Goal: Task Accomplishment & Management: Complete application form

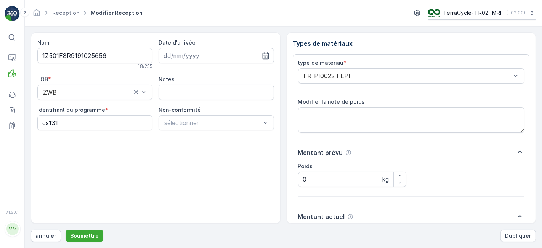
click at [66, 229] on button "Soumettre" at bounding box center [85, 235] width 38 height 12
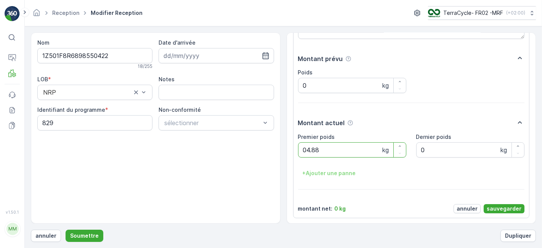
click at [66, 229] on button "Soumettre" at bounding box center [85, 235] width 38 height 12
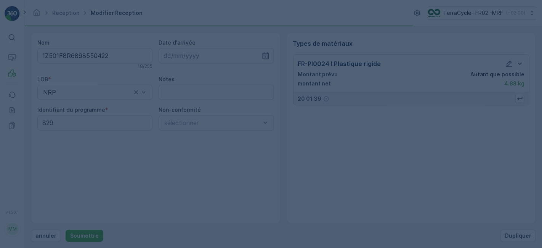
scroll to position [0, 0]
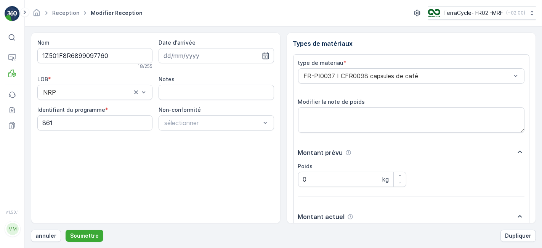
click at [66, 229] on button "Soumettre" at bounding box center [85, 235] width 38 height 12
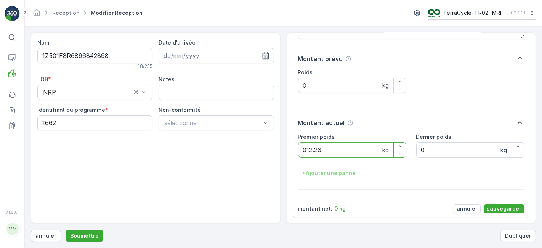
click at [66, 229] on button "Soumettre" at bounding box center [85, 235] width 38 height 12
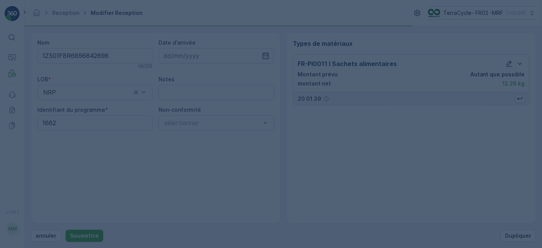
scroll to position [0, 0]
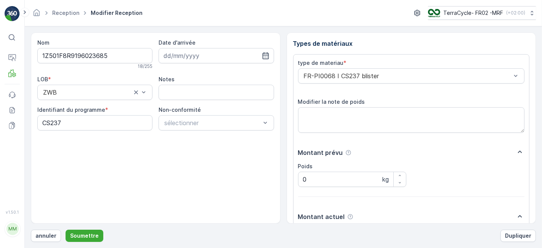
scroll to position [94, 0]
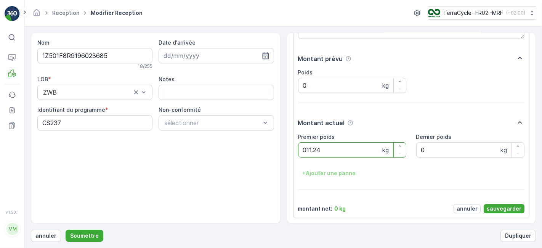
click at [66, 229] on button "Soumettre" at bounding box center [85, 235] width 38 height 12
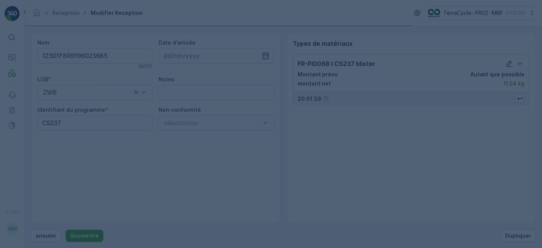
scroll to position [0, 0]
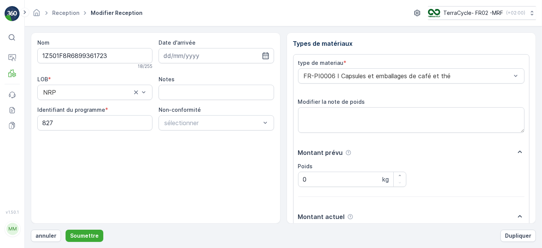
scroll to position [94, 0]
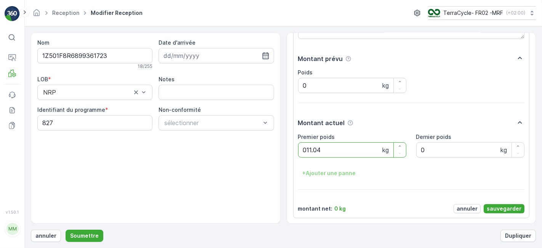
click at [66, 229] on button "Soumettre" at bounding box center [85, 235] width 38 height 12
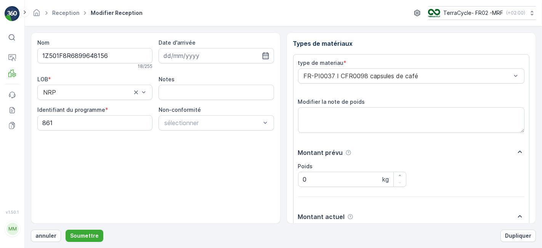
click at [66, 229] on button "Soumettre" at bounding box center [85, 235] width 38 height 12
click at [77, 234] on p "Soumettre" at bounding box center [84, 236] width 29 height 8
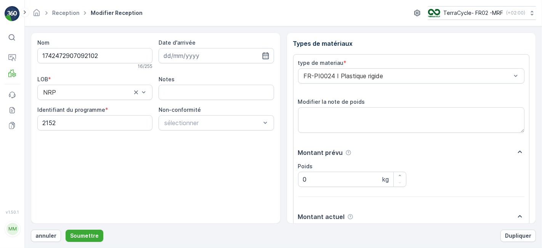
click at [66, 229] on button "Soumettre" at bounding box center [85, 235] width 38 height 12
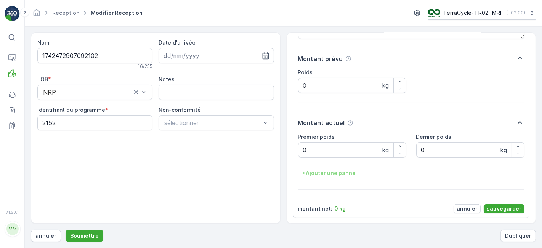
scroll to position [93, 0]
click at [496, 208] on p "sauvegarder" at bounding box center [504, 209] width 35 height 8
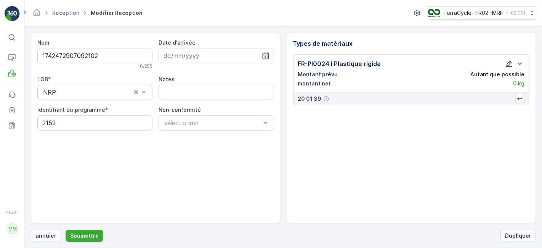
click at [509, 61] on icon "button" at bounding box center [509, 64] width 8 height 8
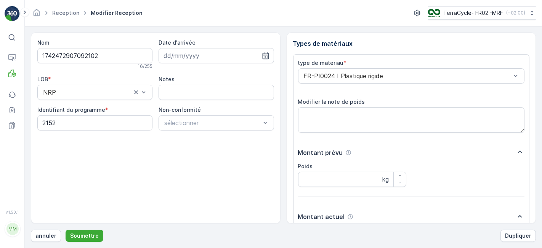
scroll to position [94, 0]
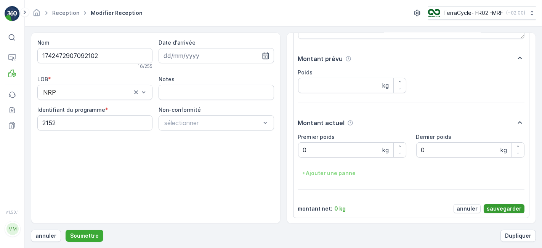
click at [505, 205] on p "sauvegarder" at bounding box center [504, 209] width 35 height 8
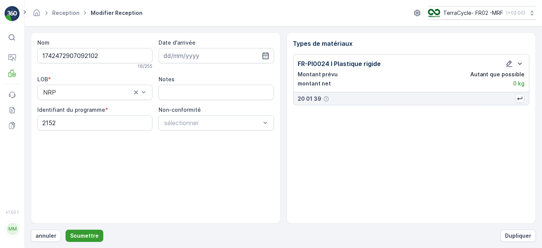
click at [78, 234] on p "Soumettre" at bounding box center [84, 236] width 29 height 8
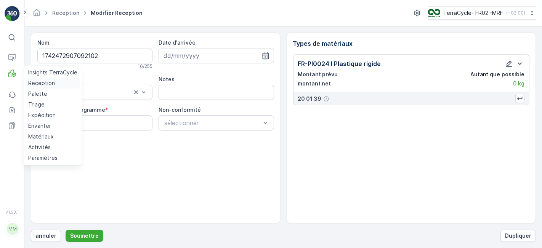
click at [37, 82] on p "Reception" at bounding box center [41, 83] width 27 height 8
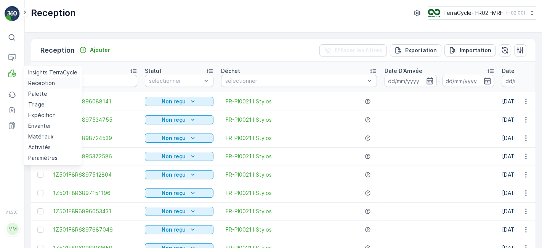
click at [25, 78] on link "Reception" at bounding box center [52, 83] width 55 height 11
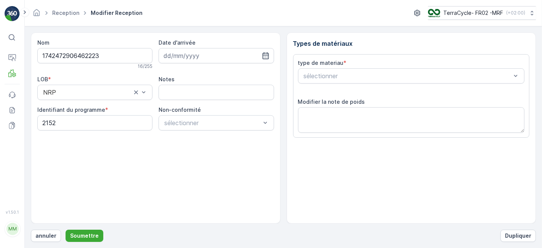
scroll to position [94, 0]
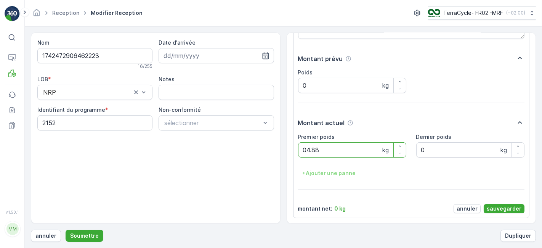
click at [66, 229] on button "Soumettre" at bounding box center [85, 235] width 38 height 12
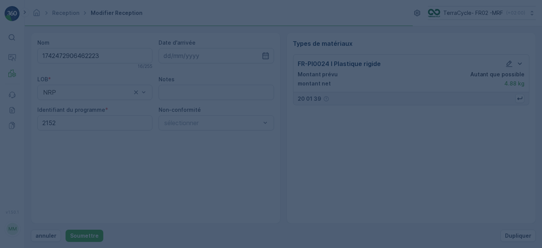
scroll to position [0, 0]
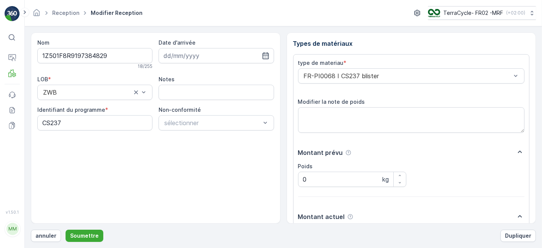
scroll to position [94, 0]
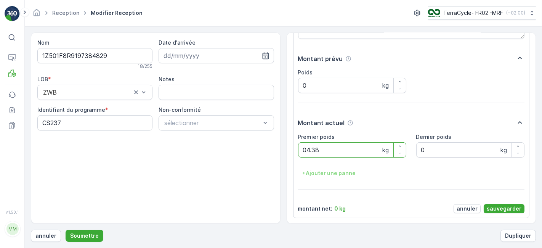
click at [66, 229] on button "Soumettre" at bounding box center [85, 235] width 38 height 12
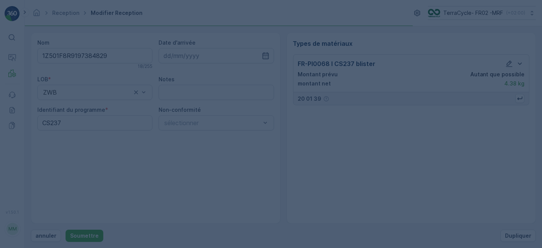
scroll to position [0, 0]
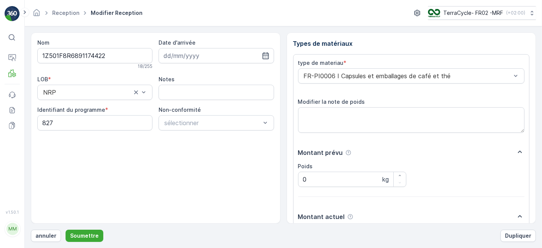
scroll to position [94, 0]
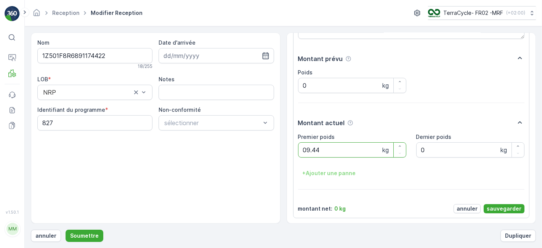
click at [66, 229] on button "Soumettre" at bounding box center [85, 235] width 38 height 12
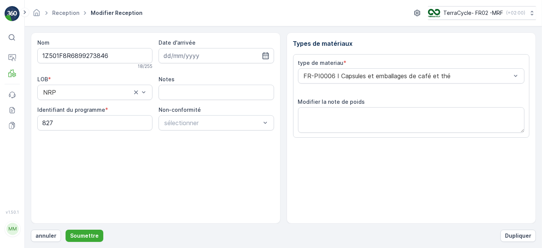
scroll to position [94, 0]
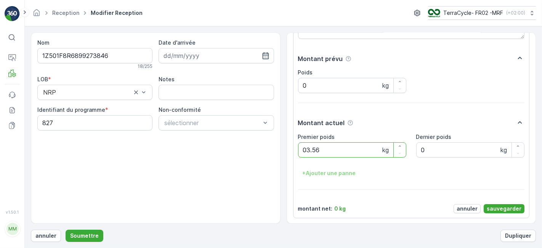
click at [66, 229] on button "Soumettre" at bounding box center [85, 235] width 38 height 12
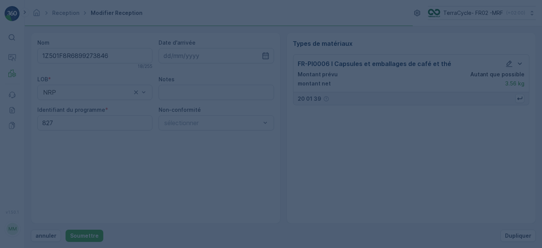
scroll to position [0, 0]
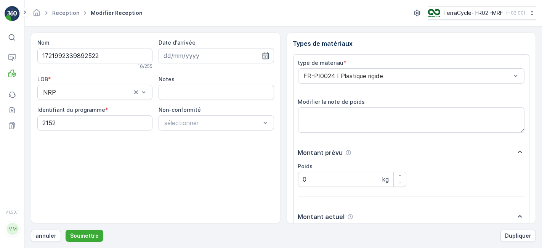
scroll to position [94, 0]
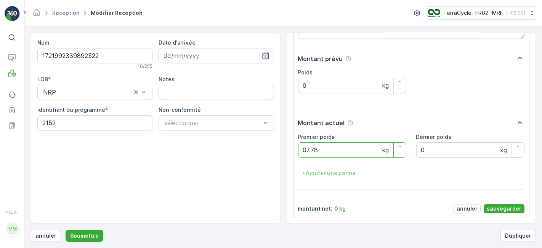
click at [66, 229] on button "Soumettre" at bounding box center [85, 235] width 38 height 12
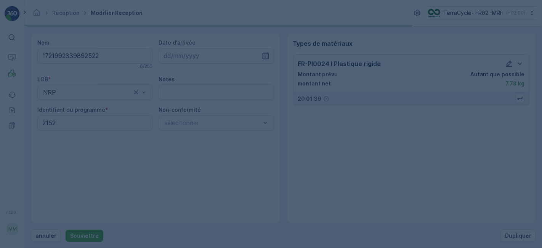
scroll to position [0, 0]
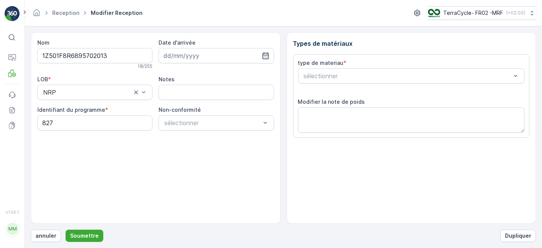
scroll to position [94, 0]
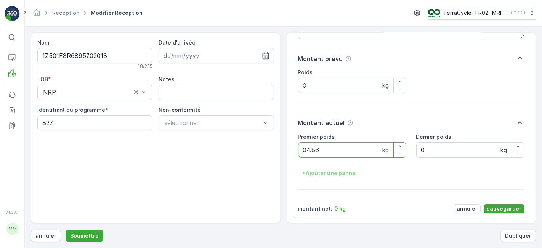
click at [66, 229] on button "Soumettre" at bounding box center [85, 235] width 38 height 12
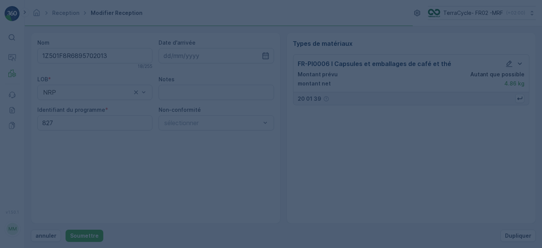
scroll to position [0, 0]
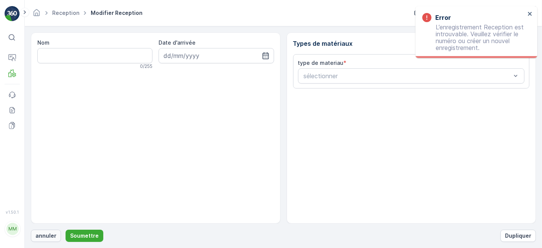
click at [40, 236] on p "annuler" at bounding box center [45, 236] width 21 height 8
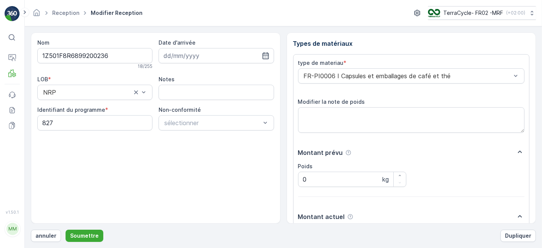
scroll to position [94, 0]
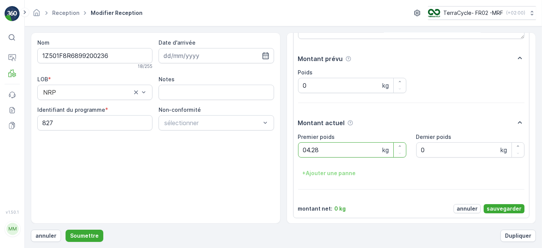
click at [66, 229] on button "Soumettre" at bounding box center [85, 235] width 38 height 12
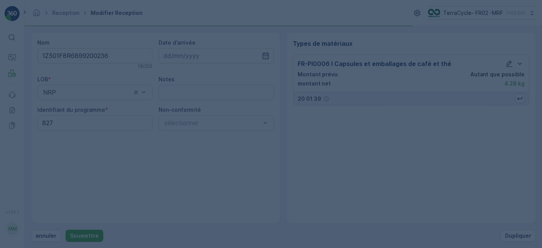
scroll to position [0, 0]
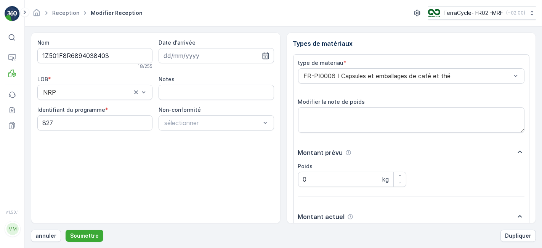
scroll to position [94, 0]
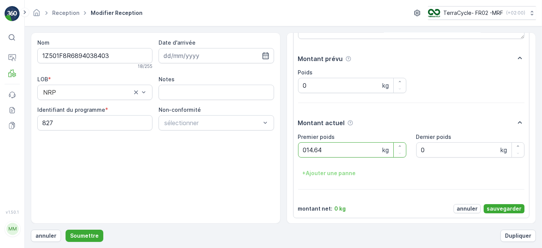
click at [66, 229] on button "Soumettre" at bounding box center [85, 235] width 38 height 12
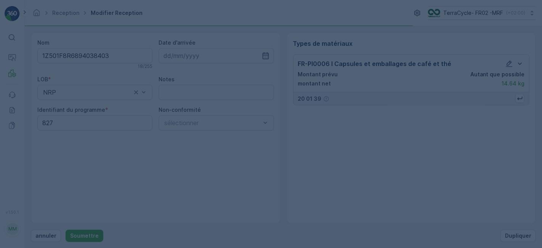
scroll to position [0, 0]
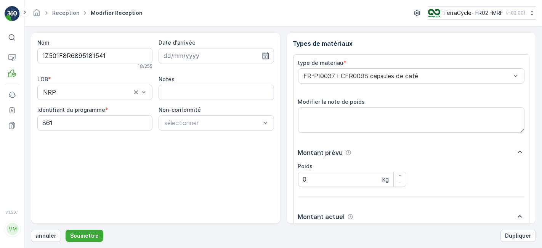
scroll to position [94, 0]
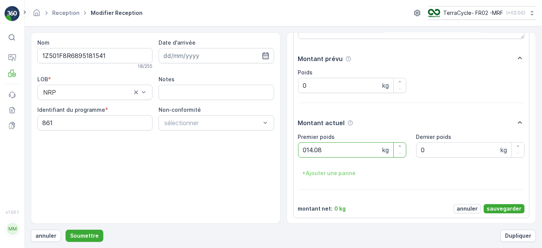
click at [66, 229] on button "Soumettre" at bounding box center [85, 235] width 38 height 12
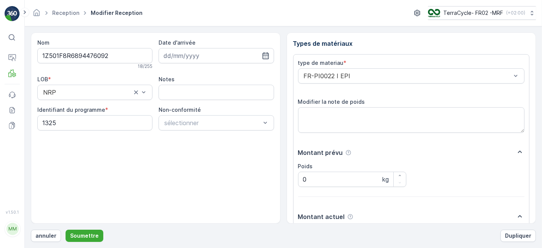
click at [66, 229] on button "Soumettre" at bounding box center [85, 235] width 38 height 12
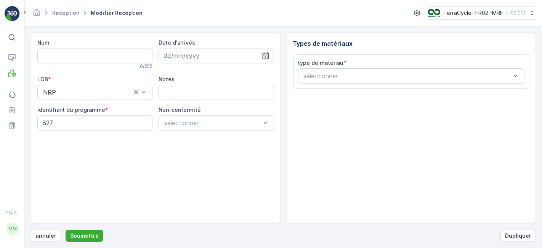
type input "1Z501F8R6897477406"
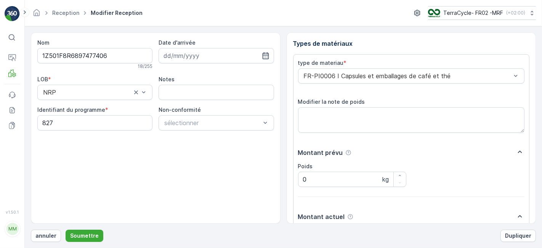
click at [66, 229] on button "Soumettre" at bounding box center [85, 235] width 38 height 12
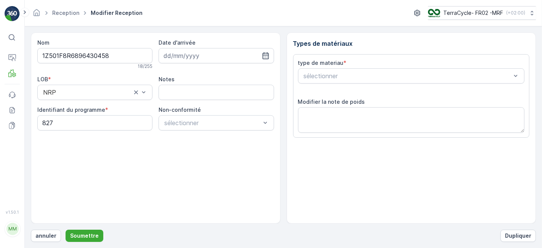
scroll to position [94, 0]
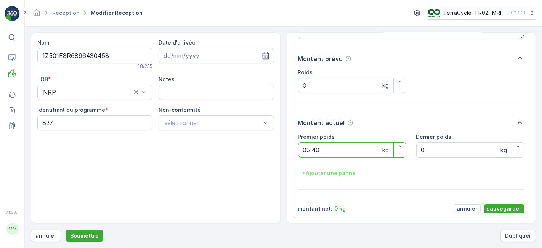
click at [66, 229] on button "Soumettre" at bounding box center [85, 235] width 38 height 12
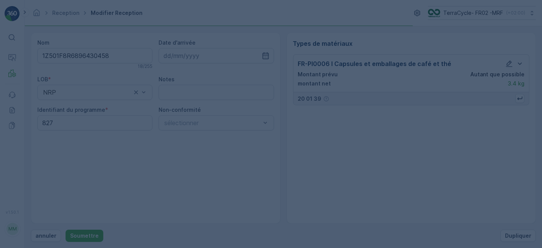
scroll to position [0, 0]
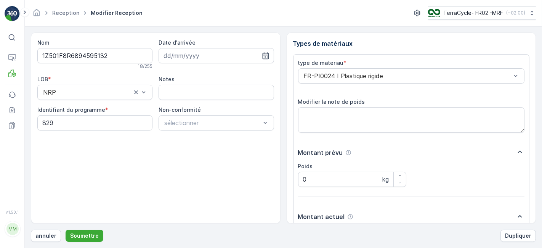
click at [66, 229] on button "Soumettre" at bounding box center [85, 235] width 38 height 12
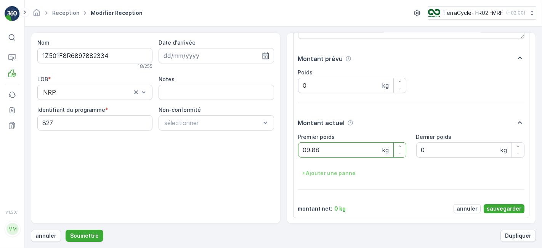
click at [66, 229] on button "Soumettre" at bounding box center [85, 235] width 38 height 12
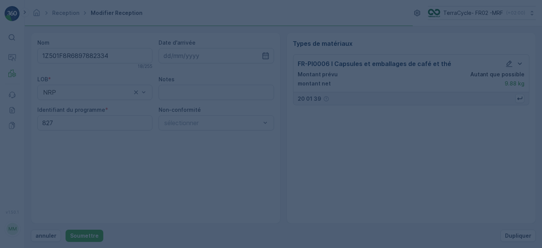
scroll to position [0, 0]
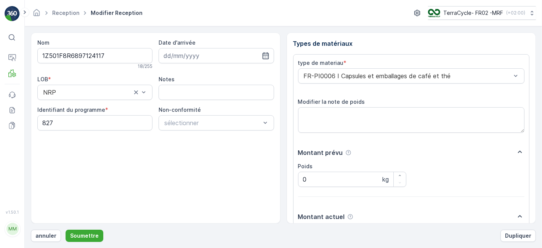
click at [66, 229] on button "Soumettre" at bounding box center [85, 235] width 38 height 12
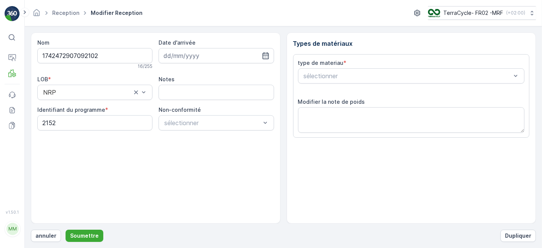
scroll to position [94, 0]
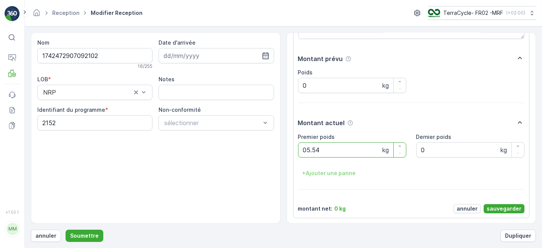
click at [66, 229] on button "Soumettre" at bounding box center [85, 235] width 38 height 12
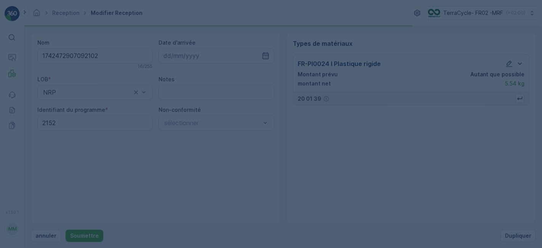
scroll to position [0, 0]
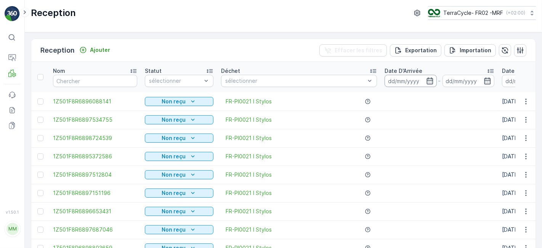
click at [408, 81] on input at bounding box center [410, 81] width 52 height 12
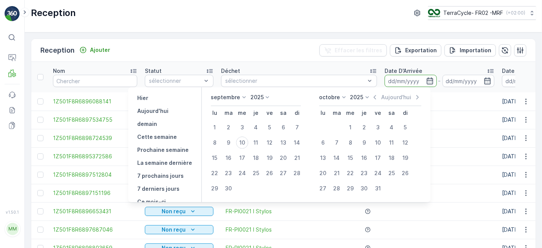
click at [408, 81] on input at bounding box center [410, 81] width 52 height 12
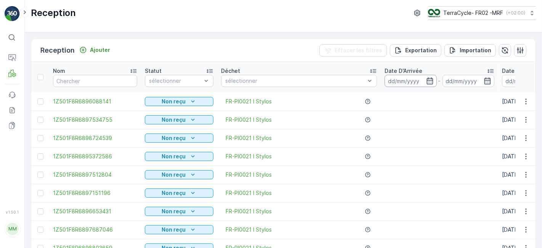
click at [408, 81] on input at bounding box center [410, 81] width 52 height 12
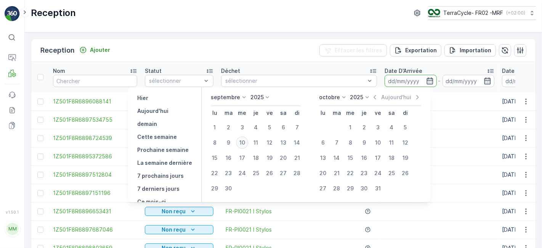
click at [245, 141] on div "10" at bounding box center [242, 142] width 12 height 12
type input "[DATE]"
click at [245, 141] on div "10" at bounding box center [242, 142] width 12 height 12
type input "[DATE]"
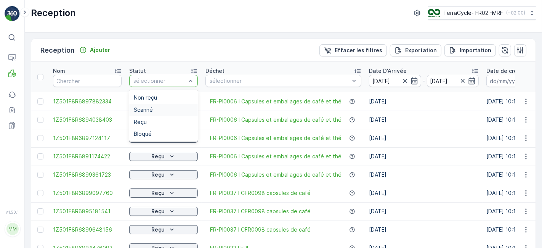
click at [168, 105] on div "Scanné" at bounding box center [163, 110] width 69 height 12
